Goal: Use online tool/utility: Utilize a website feature to perform a specific function

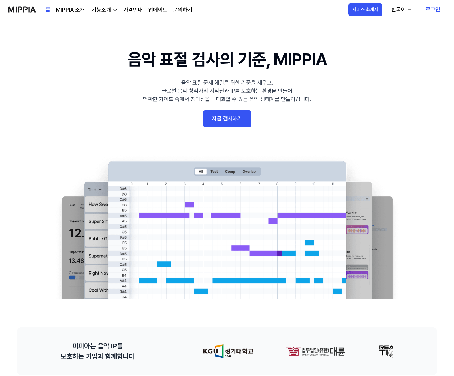
click at [206, 123] on link "지금 검사하기" at bounding box center [227, 118] width 48 height 17
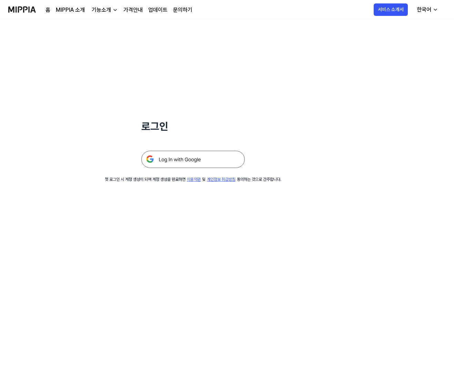
click at [197, 163] on img at bounding box center [193, 159] width 104 height 17
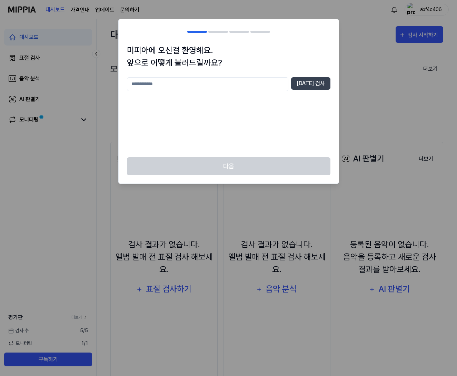
click at [200, 84] on input "text" at bounding box center [207, 84] width 161 height 14
type input "*"
type input "*****"
click at [322, 82] on button "[DATE] 검사" at bounding box center [310, 83] width 39 height 12
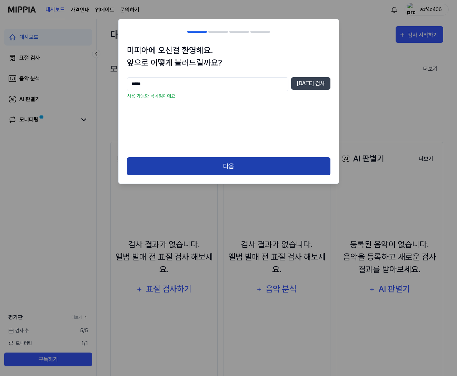
click at [210, 167] on button "다음" at bounding box center [229, 166] width 204 height 18
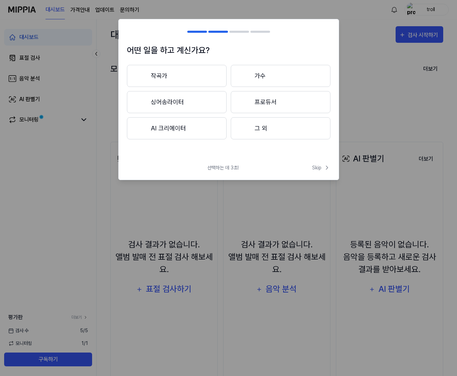
click at [193, 79] on button "작곡가" at bounding box center [177, 76] width 100 height 22
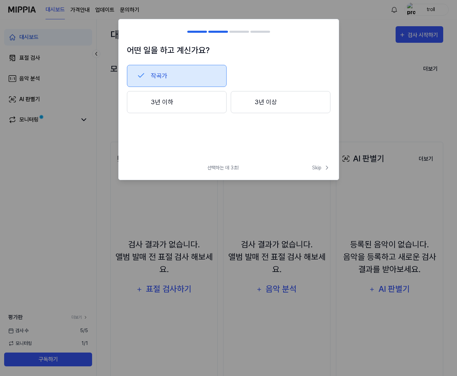
click at [194, 95] on button "3년 이하" at bounding box center [177, 102] width 100 height 22
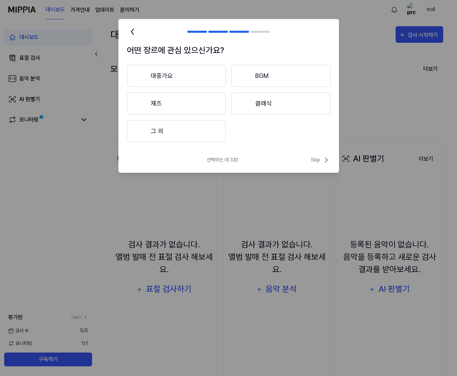
click at [202, 80] on button "대중가요" at bounding box center [176, 76] width 99 height 22
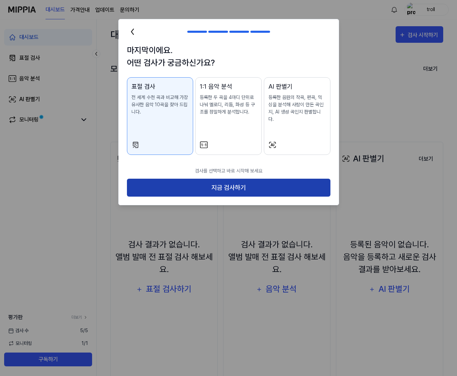
click at [212, 179] on button "지금 검사하기" at bounding box center [229, 188] width 204 height 18
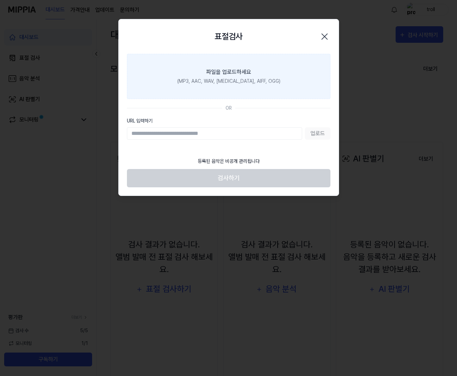
click at [206, 60] on label "파일을 업로드하세요 (MP3, AAC, WAV, [MEDICAL_DATA], AIFF, OGG)" at bounding box center [229, 76] width 204 height 45
click at [0, 0] on input "파일을 업로드하세요 (MP3, AAC, WAV, [MEDICAL_DATA], AIFF, OGG)" at bounding box center [0, 0] width 0 height 0
click at [334, 32] on div "표절검사 닫기" at bounding box center [229, 36] width 220 height 35
click at [329, 35] on icon "button" at bounding box center [324, 36] width 11 height 11
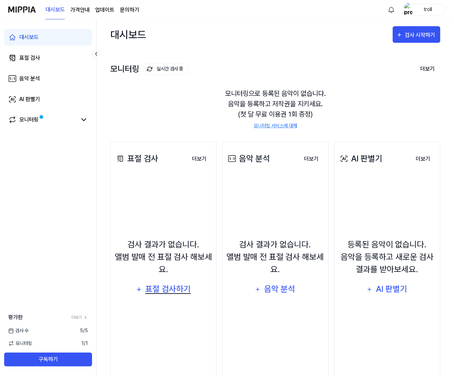
click at [169, 289] on div "표절 검사하기" at bounding box center [168, 289] width 47 height 13
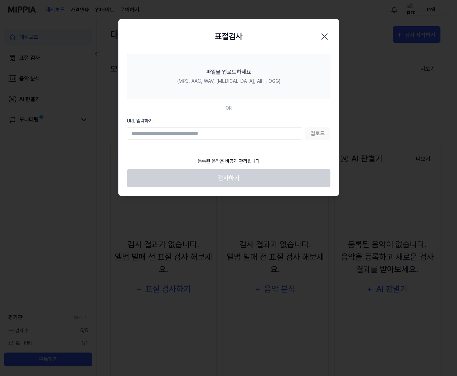
click at [192, 255] on div at bounding box center [228, 188] width 457 height 376
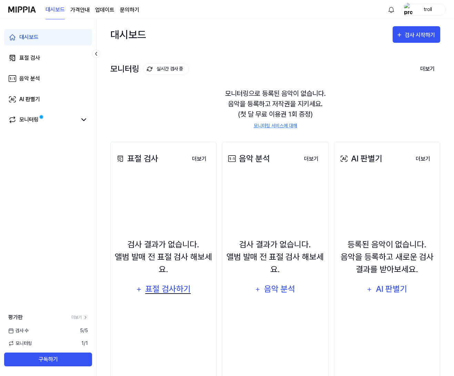
click at [172, 282] on button "표절 검사하기" at bounding box center [163, 289] width 64 height 17
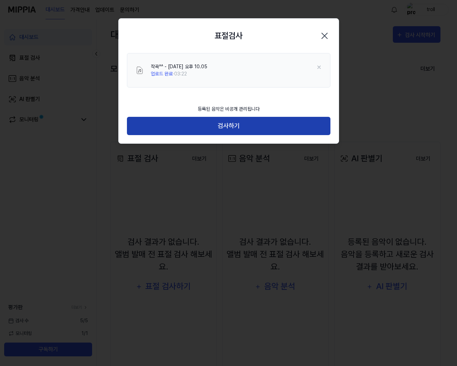
click at [252, 127] on button "검사하기" at bounding box center [229, 126] width 204 height 18
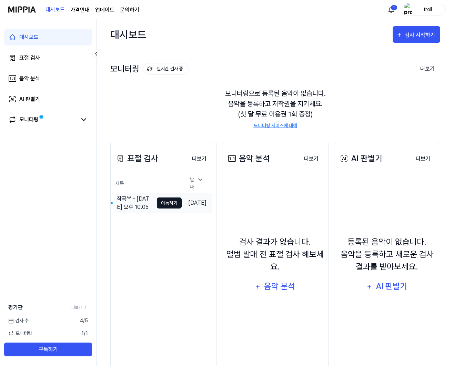
click at [157, 202] on button "이동하기" at bounding box center [169, 203] width 25 height 11
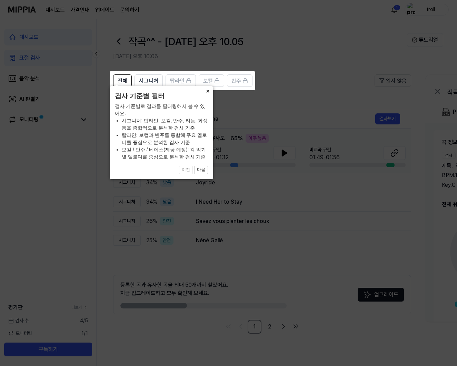
click at [208, 96] on button "×" at bounding box center [207, 91] width 11 height 10
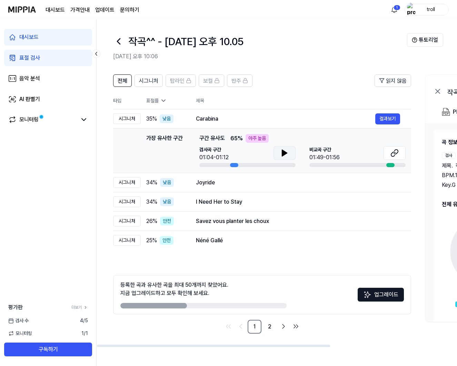
click at [283, 154] on icon at bounding box center [284, 153] width 5 height 6
click at [231, 166] on div at bounding box center [234, 165] width 8 height 4
click at [284, 155] on icon at bounding box center [283, 153] width 1 height 6
click at [284, 155] on icon at bounding box center [284, 153] width 5 height 6
click at [281, 156] on icon at bounding box center [285, 153] width 8 height 8
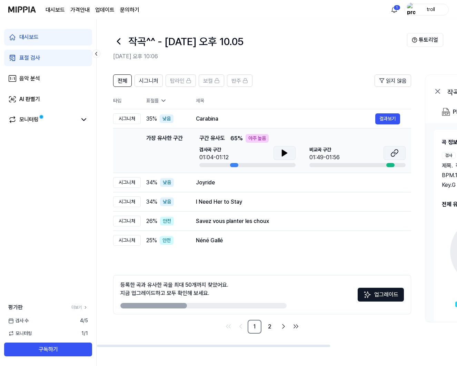
click at [389, 155] on button at bounding box center [395, 153] width 22 height 14
click at [269, 328] on link "2" at bounding box center [270, 327] width 14 height 14
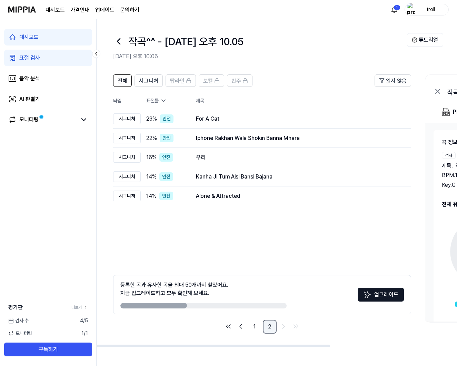
click at [264, 330] on link "2" at bounding box center [270, 327] width 14 height 14
click at [260, 330] on link "1" at bounding box center [255, 327] width 14 height 14
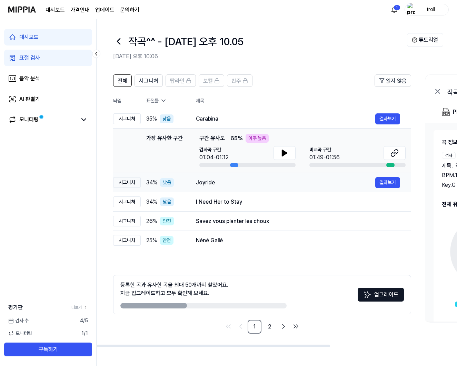
drag, startPoint x: 146, startPoint y: 184, endPoint x: 175, endPoint y: 186, distance: 29.1
click at [175, 186] on td "34 % 낮음" at bounding box center [163, 182] width 44 height 19
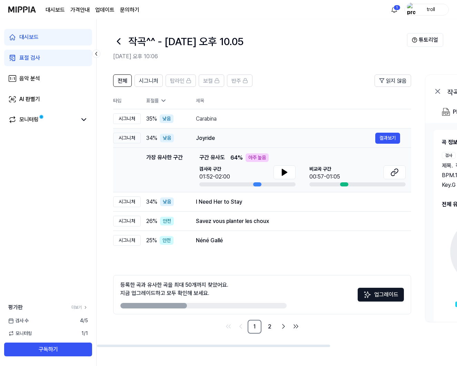
drag, startPoint x: 158, startPoint y: 139, endPoint x: 148, endPoint y: 142, distance: 10.0
click at [148, 142] on span "34 %" at bounding box center [151, 138] width 11 height 8
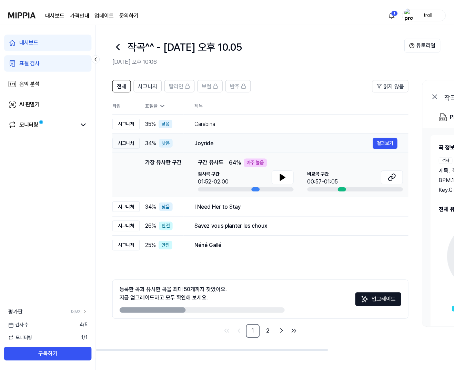
scroll to position [0, 10]
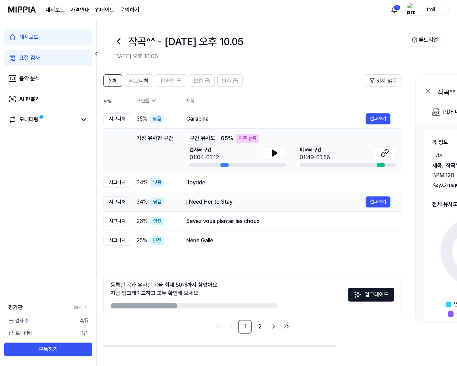
click at [143, 203] on span "34 %" at bounding box center [142, 202] width 11 height 8
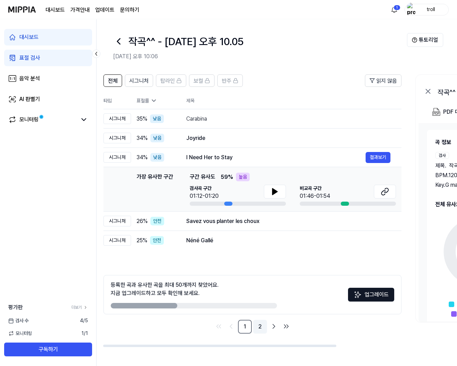
click at [264, 326] on link "2" at bounding box center [260, 327] width 14 height 14
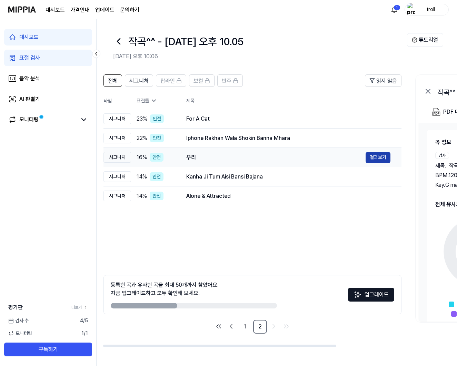
click at [384, 158] on button "결과보기" at bounding box center [378, 157] width 25 height 11
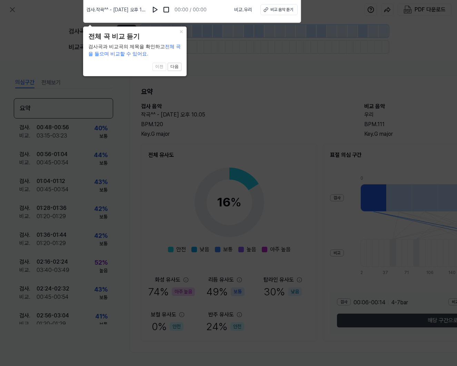
click at [272, 140] on icon at bounding box center [228, 182] width 457 height 370
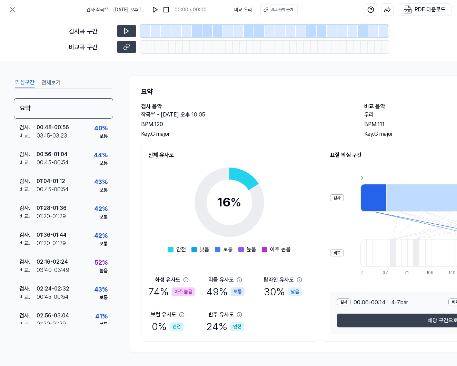
click at [183, 293] on div "아주 높음" at bounding box center [183, 292] width 23 height 9
click at [184, 280] on icon at bounding box center [186, 280] width 6 height 6
click at [235, 265] on div "16 % 안전 낮음 보통 높음 아주 높음 화성 유사도 74 % 아주 높음 리듬 유사도 49 % 보통 탑라인 유사도 30 % 낮음 보컬 유사도 …" at bounding box center [229, 246] width 162 height 175
click at [182, 295] on div "아주 높음" at bounding box center [183, 292] width 23 height 9
click at [231, 296] on div "보통" at bounding box center [238, 292] width 14 height 9
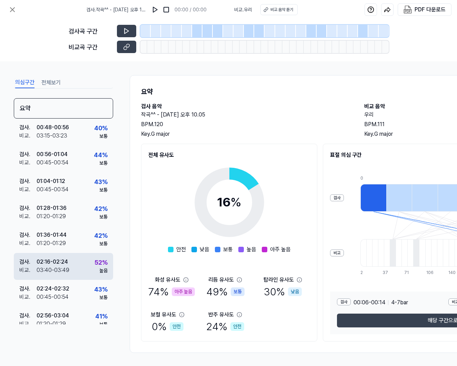
click at [88, 271] on div "검사 . 02:16 - 02:24 비교 . 03:40 - 03:49 52 % 높음" at bounding box center [63, 266] width 99 height 27
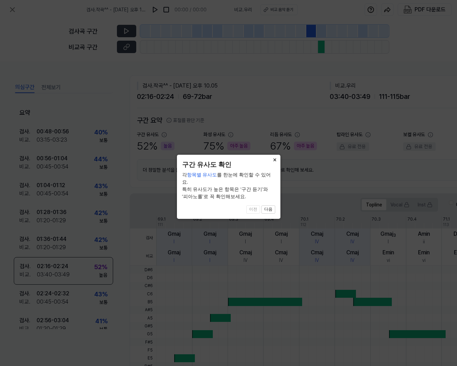
click at [275, 159] on button "×" at bounding box center [275, 160] width 11 height 10
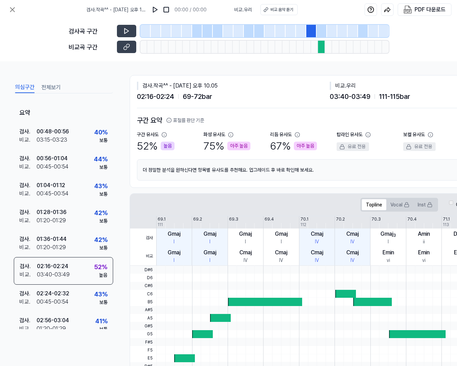
click at [205, 321] on div at bounding box center [441, 318] width 570 height 8
click at [202, 331] on div at bounding box center [202, 335] width 21 height 8
click at [218, 317] on div at bounding box center [220, 318] width 21 height 8
click at [130, 47] on icon at bounding box center [126, 46] width 7 height 7
